Goal: Information Seeking & Learning: Learn about a topic

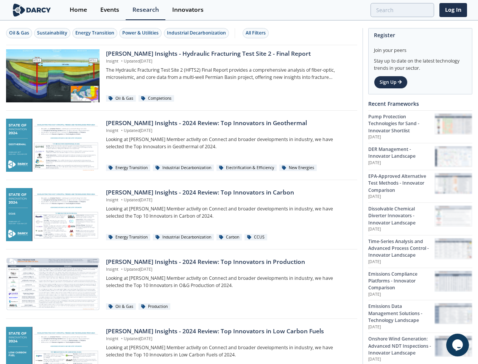
click at [19, 33] on div "Oil & Gas" at bounding box center [19, 33] width 20 height 7
click at [53, 33] on div "Sustainability" at bounding box center [52, 33] width 30 height 7
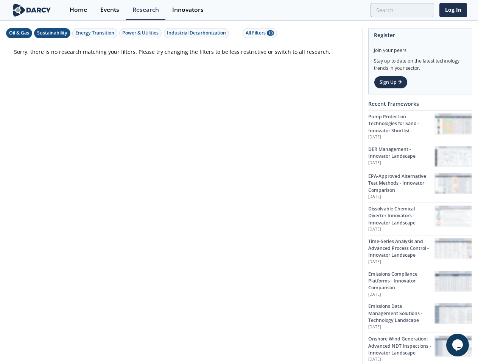
click at [95, 33] on div "Energy Transition" at bounding box center [94, 33] width 39 height 7
click at [142, 33] on div "Power & Utilities" at bounding box center [140, 33] width 36 height 7
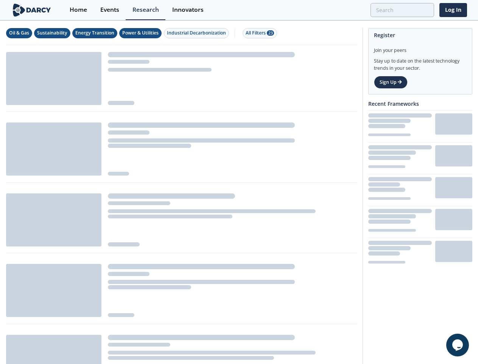
click at [198, 33] on div "Industrial Decarbonization" at bounding box center [196, 33] width 59 height 7
